Goal: Task Accomplishment & Management: Manage account settings

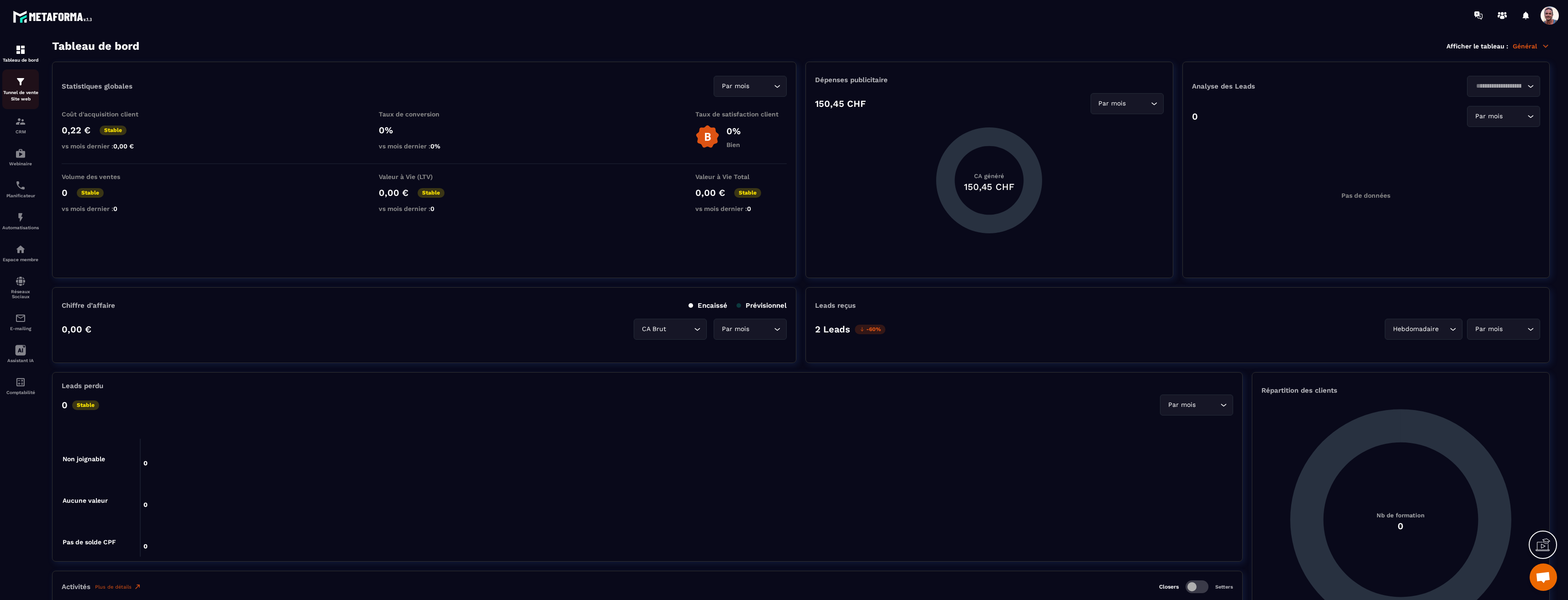
click at [25, 87] on img at bounding box center [21, 82] width 11 height 11
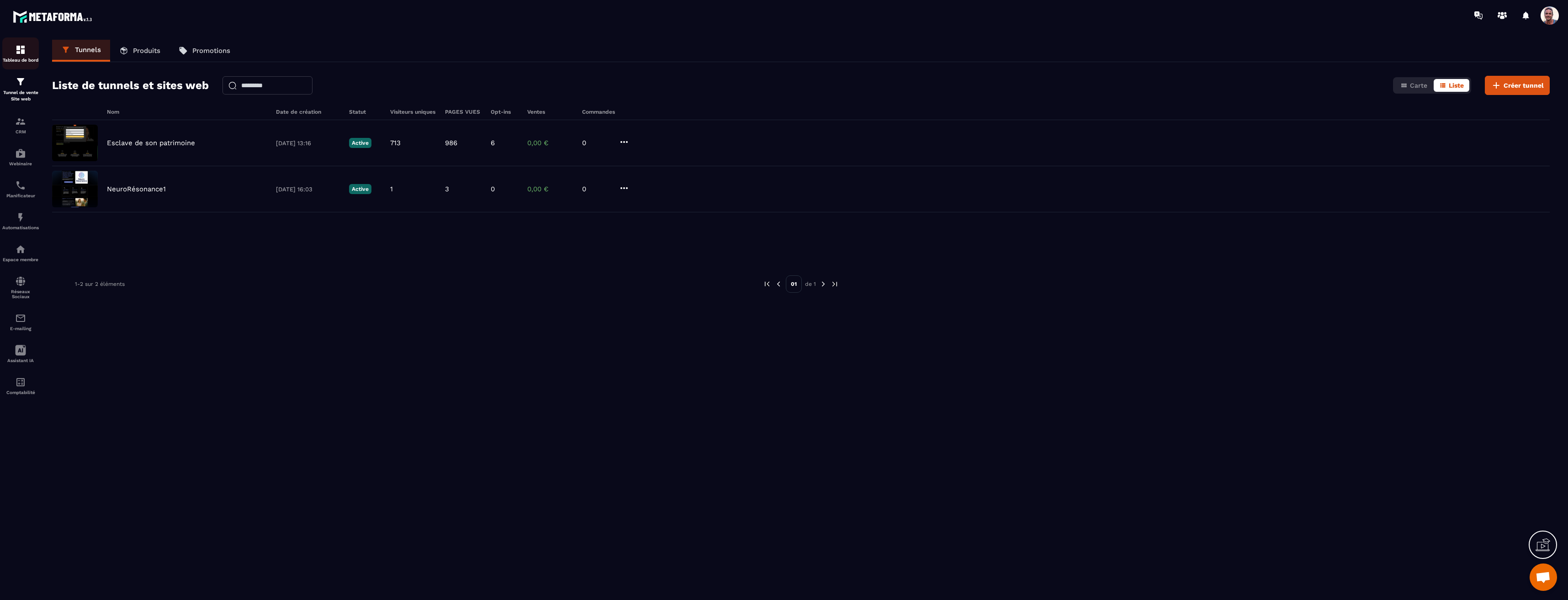
click at [19, 52] on img at bounding box center [21, 50] width 11 height 11
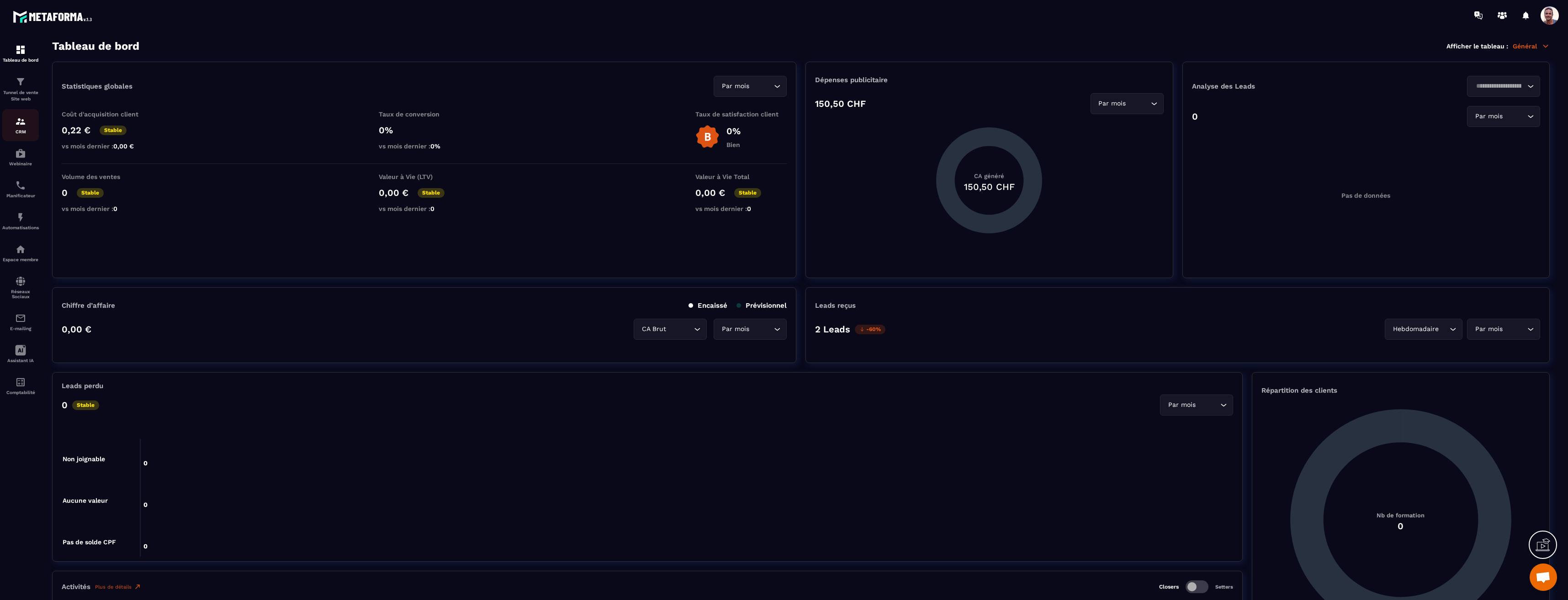
click at [21, 124] on img at bounding box center [21, 122] width 11 height 11
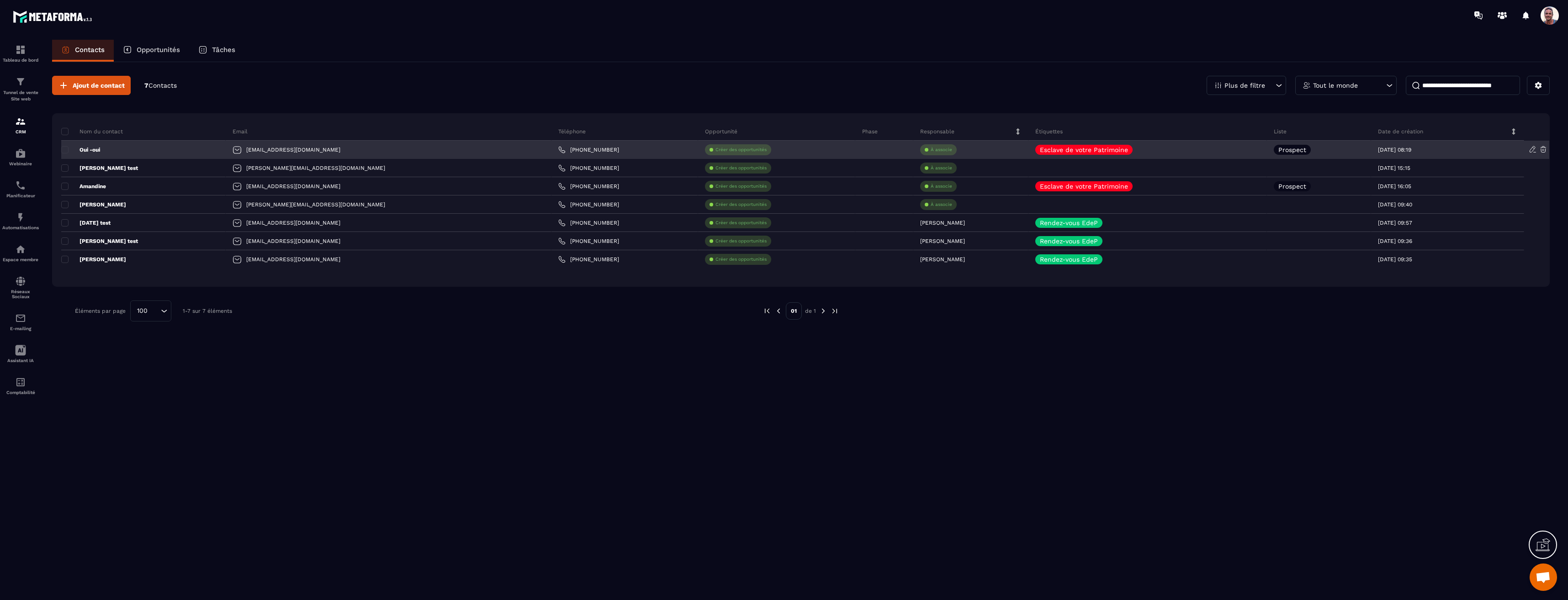
click at [327, 148] on div "[EMAIL_ADDRESS][DOMAIN_NAME]" at bounding box center [388, 150] width 326 height 18
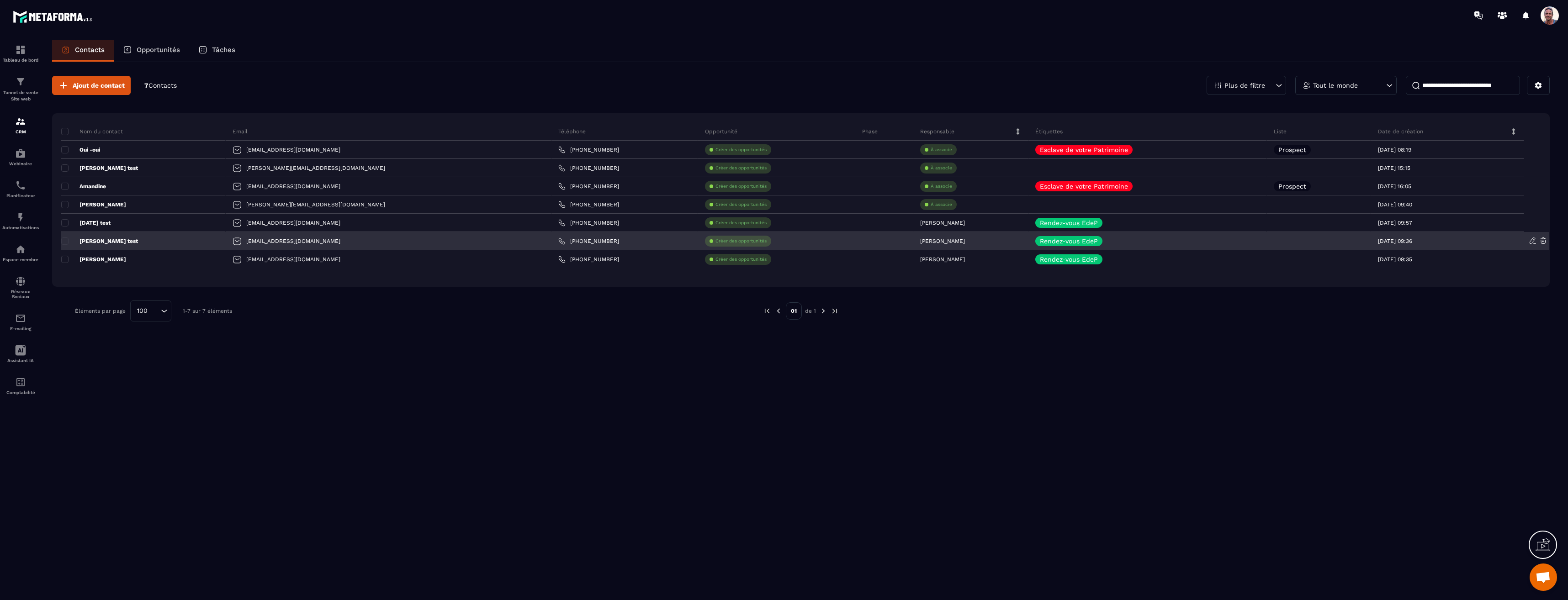
click at [1545, 239] on icon at bounding box center [1544, 241] width 9 height 9
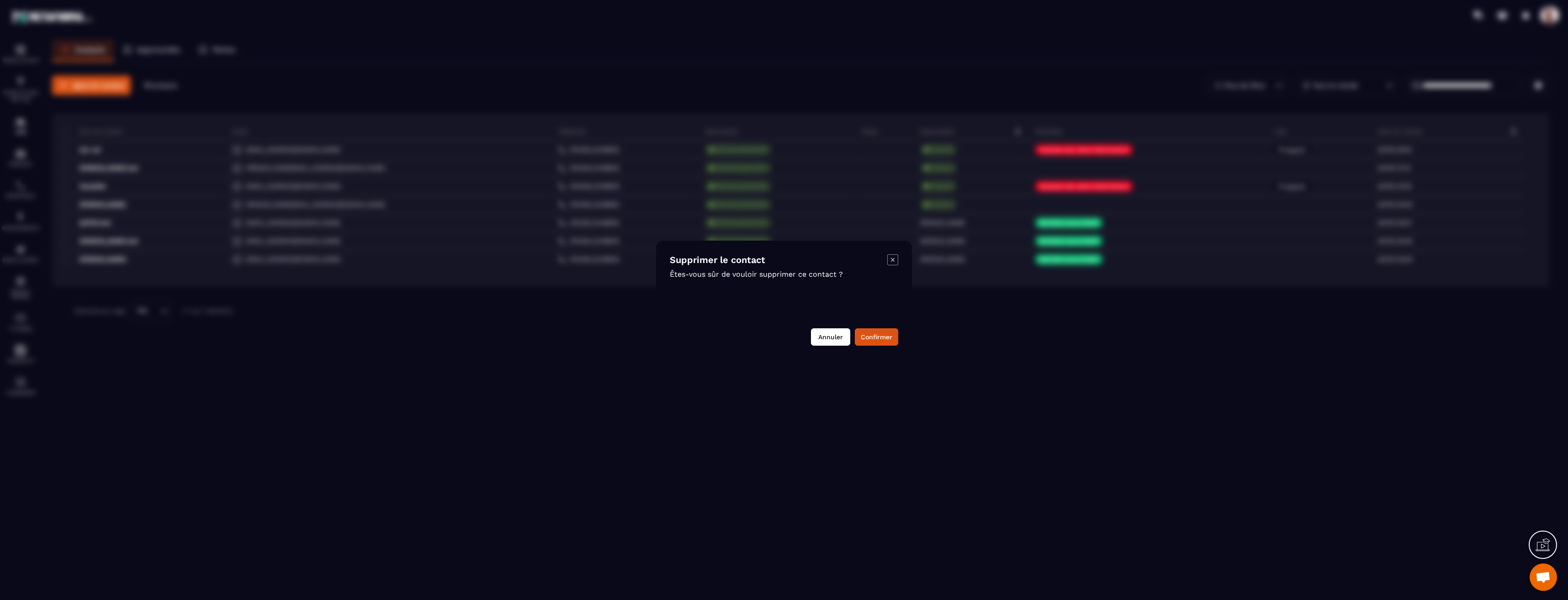
click at [830, 342] on button "Annuler" at bounding box center [830, 337] width 40 height 18
